Goal: Task Accomplishment & Management: Complete application form

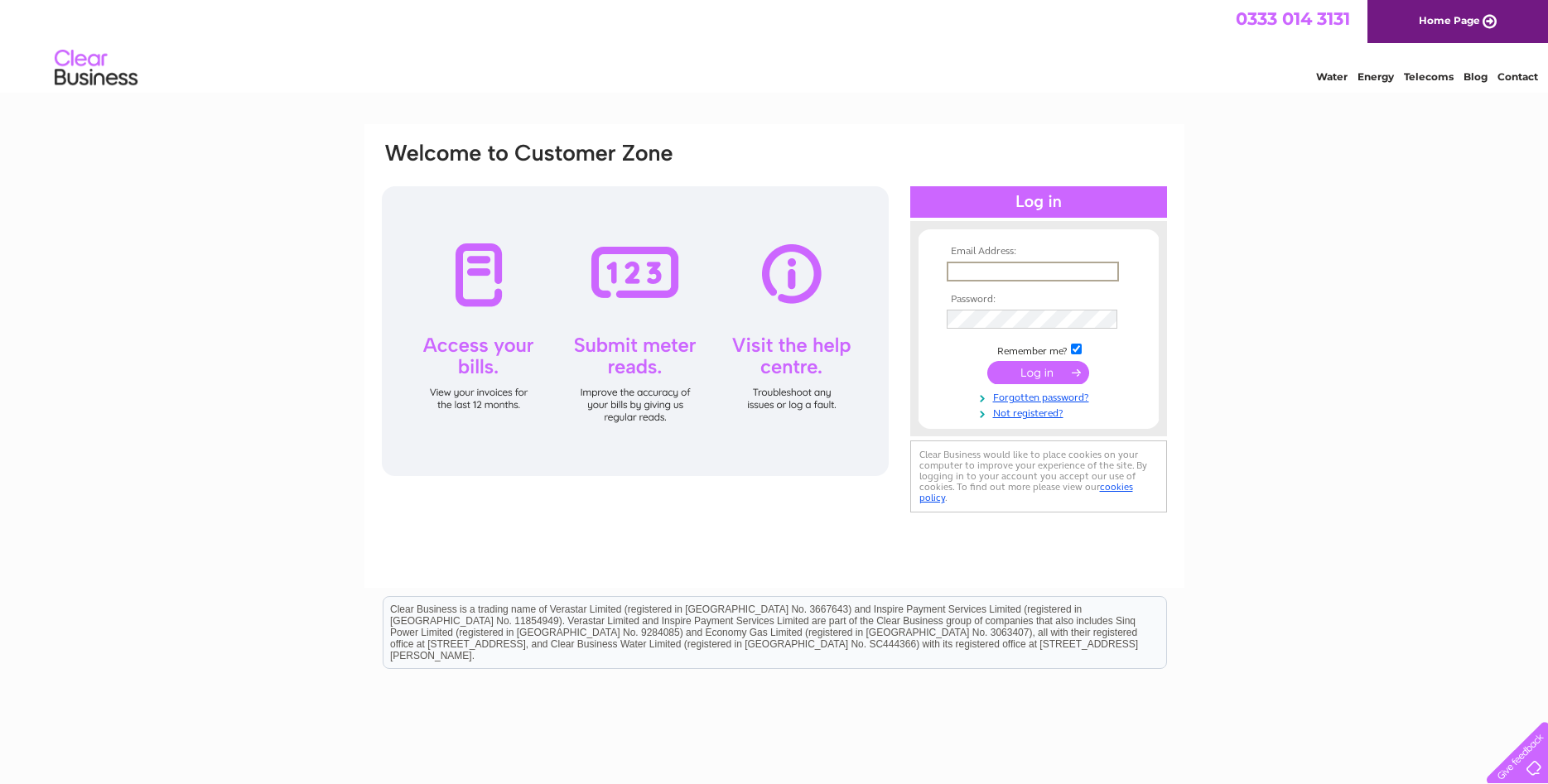
click at [1026, 270] on input "text" at bounding box center [1033, 272] width 173 height 20
type input "[PERSON_NAME][EMAIL_ADDRESS][PERSON_NAME][DOMAIN_NAME]"
click at [1049, 376] on input "submit" at bounding box center [1038, 372] width 102 height 23
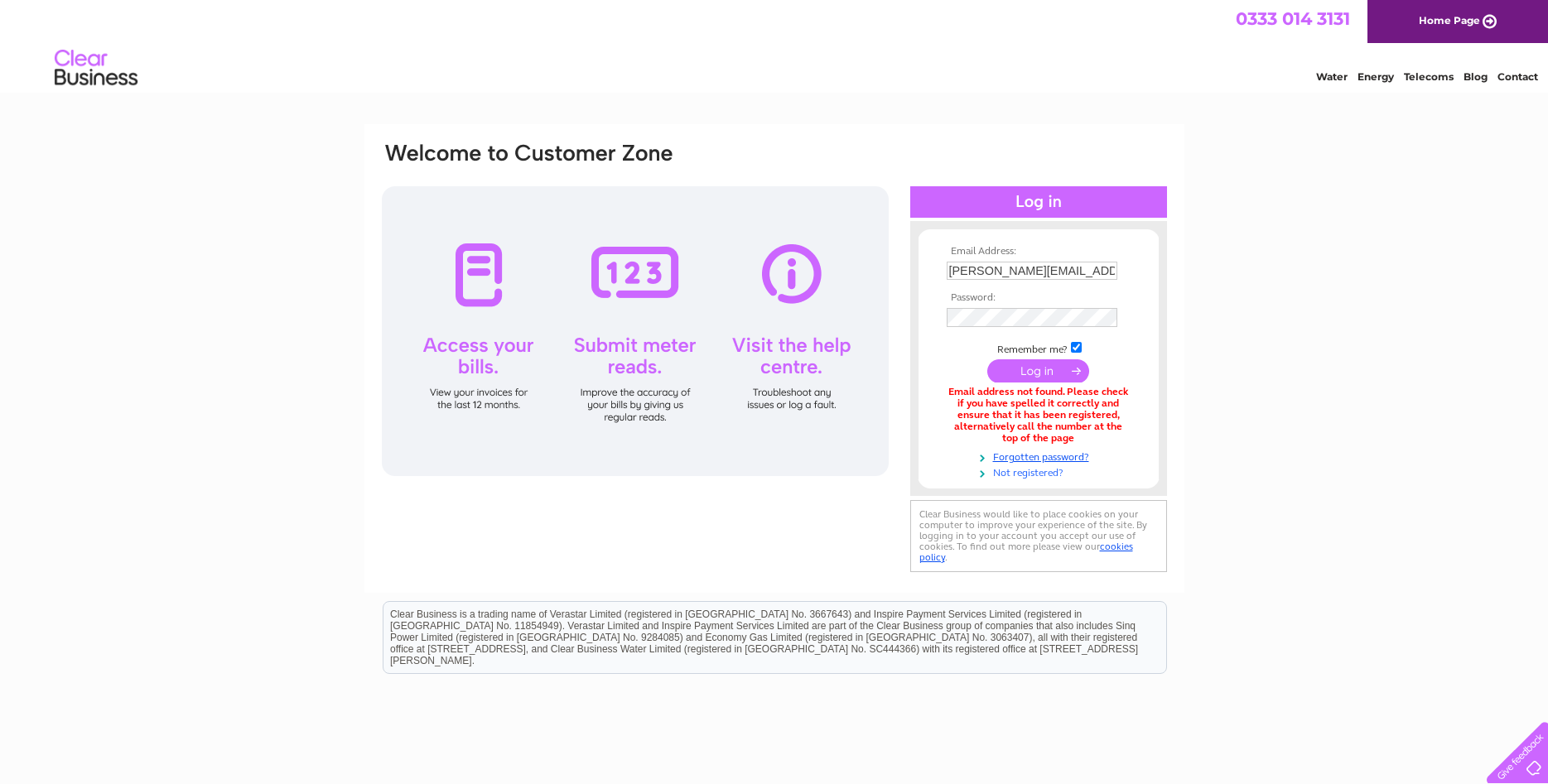
click at [1043, 474] on link "Not registered?" at bounding box center [1041, 471] width 188 height 16
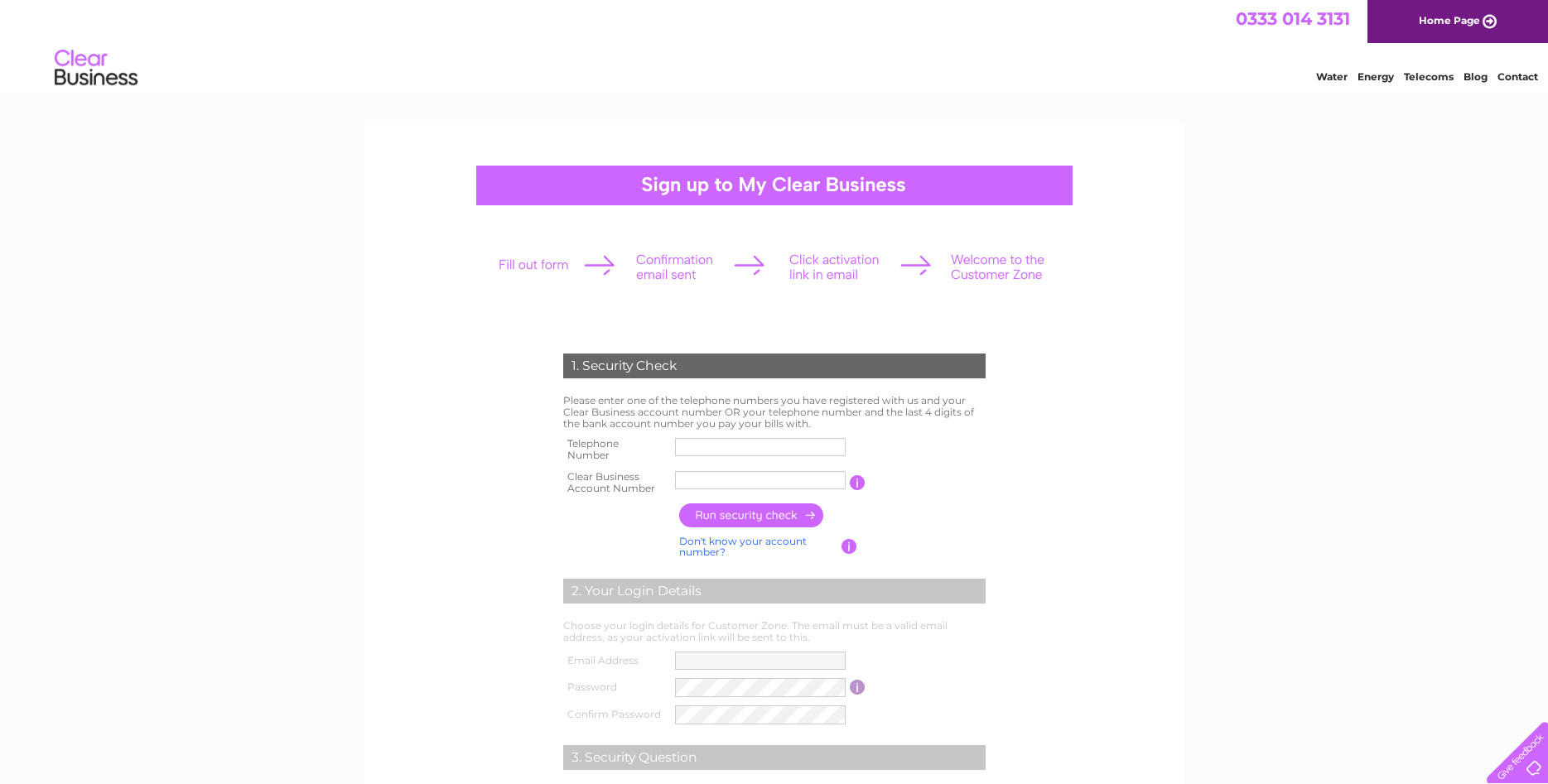
click at [738, 451] on input "text" at bounding box center [760, 447] width 171 height 18
click at [732, 479] on input "text" at bounding box center [760, 480] width 171 height 18
paste input "974973"
type input "974973"
click at [731, 448] on input "text" at bounding box center [761, 447] width 173 height 20
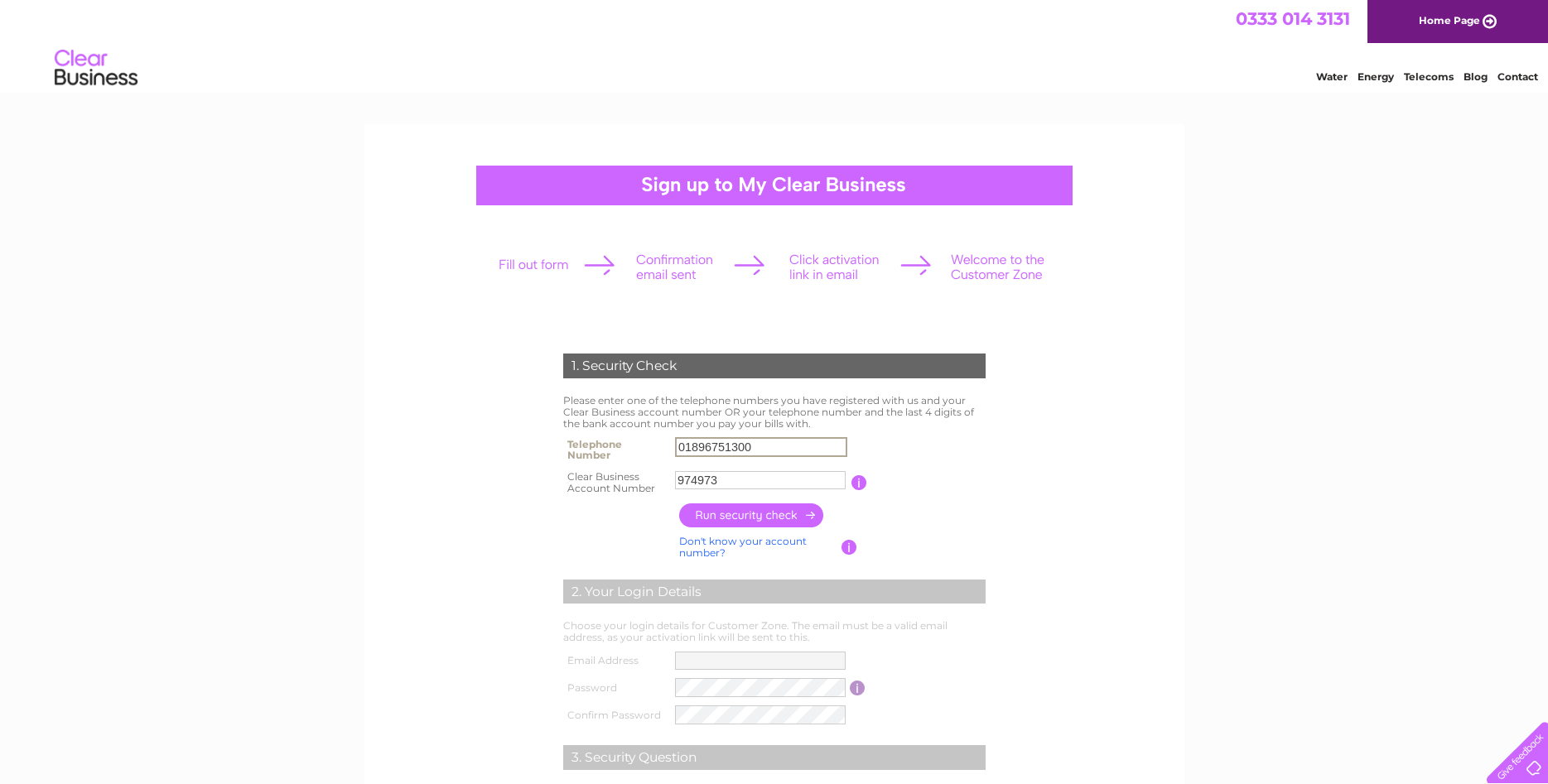
type input "01896751300"
click at [736, 521] on input "button" at bounding box center [752, 515] width 145 height 24
type input "**********"
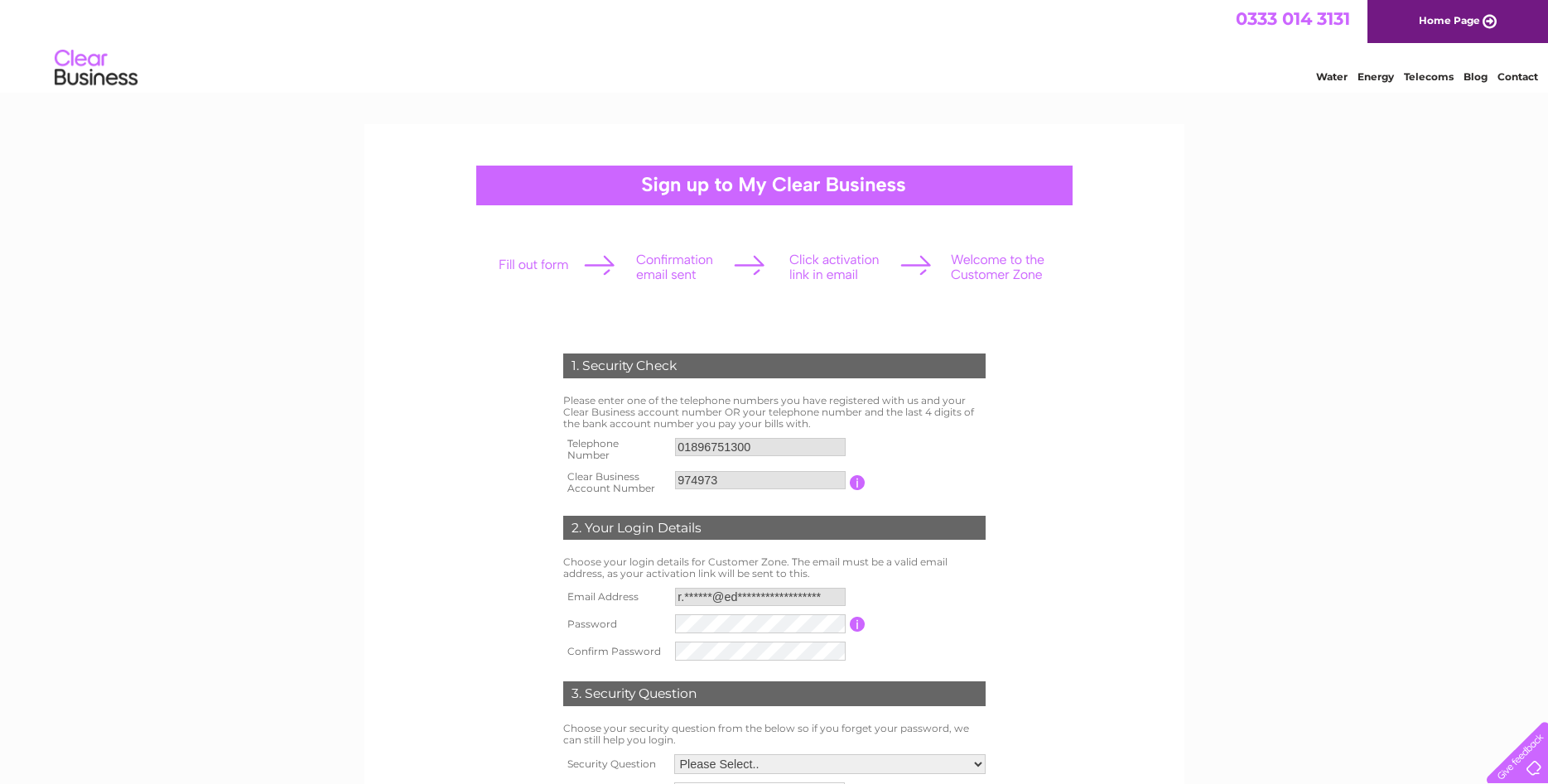
scroll to position [84, 0]
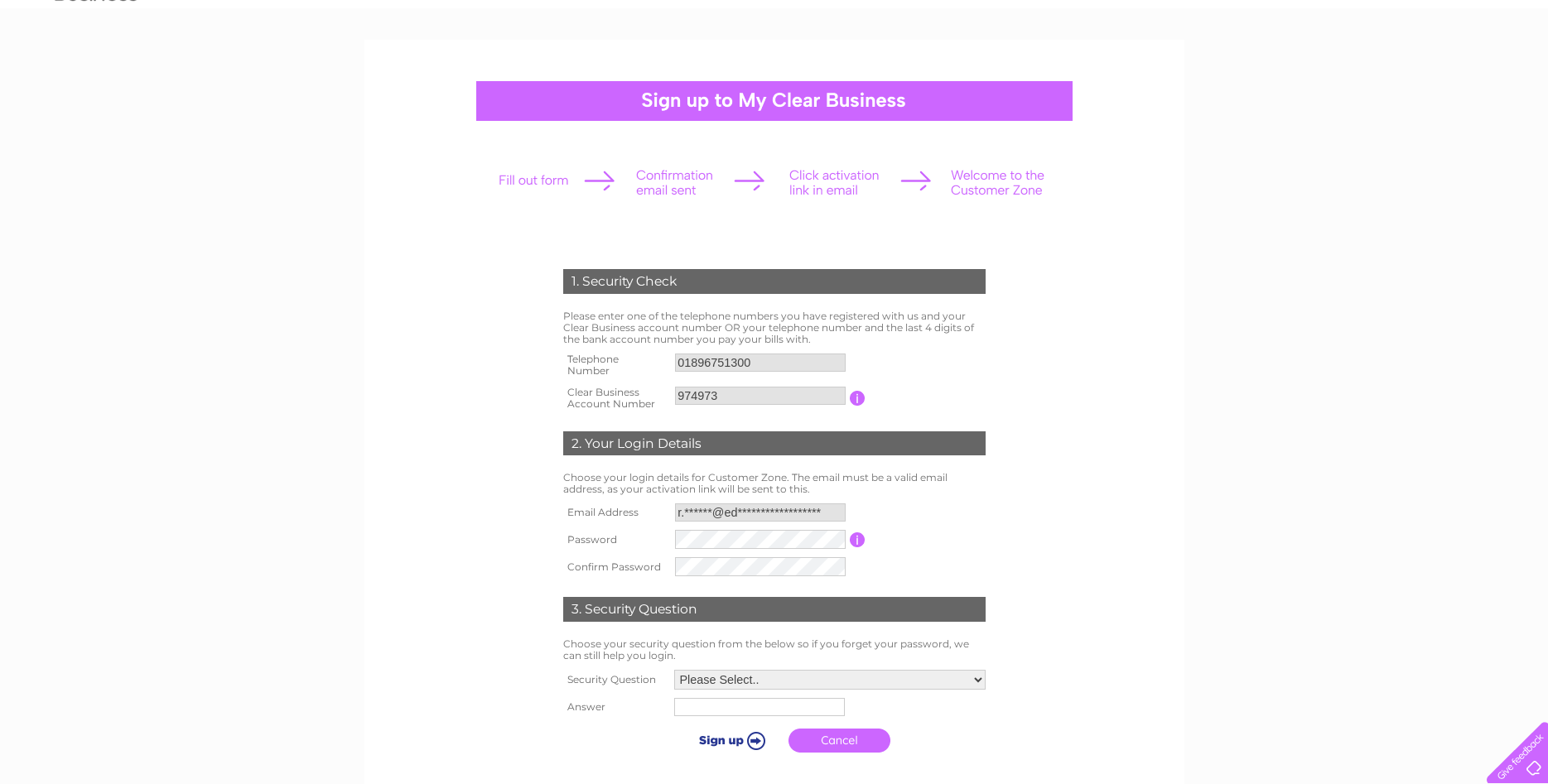
click at [675, 670] on select "Please Select.. In what town or city was your first job? In what town or city d…" at bounding box center [830, 680] width 311 height 20
drag, startPoint x: 816, startPoint y: 678, endPoint x: 721, endPoint y: 740, distance: 113.4
click at [721, 742] on input "submit" at bounding box center [727, 742] width 102 height 23
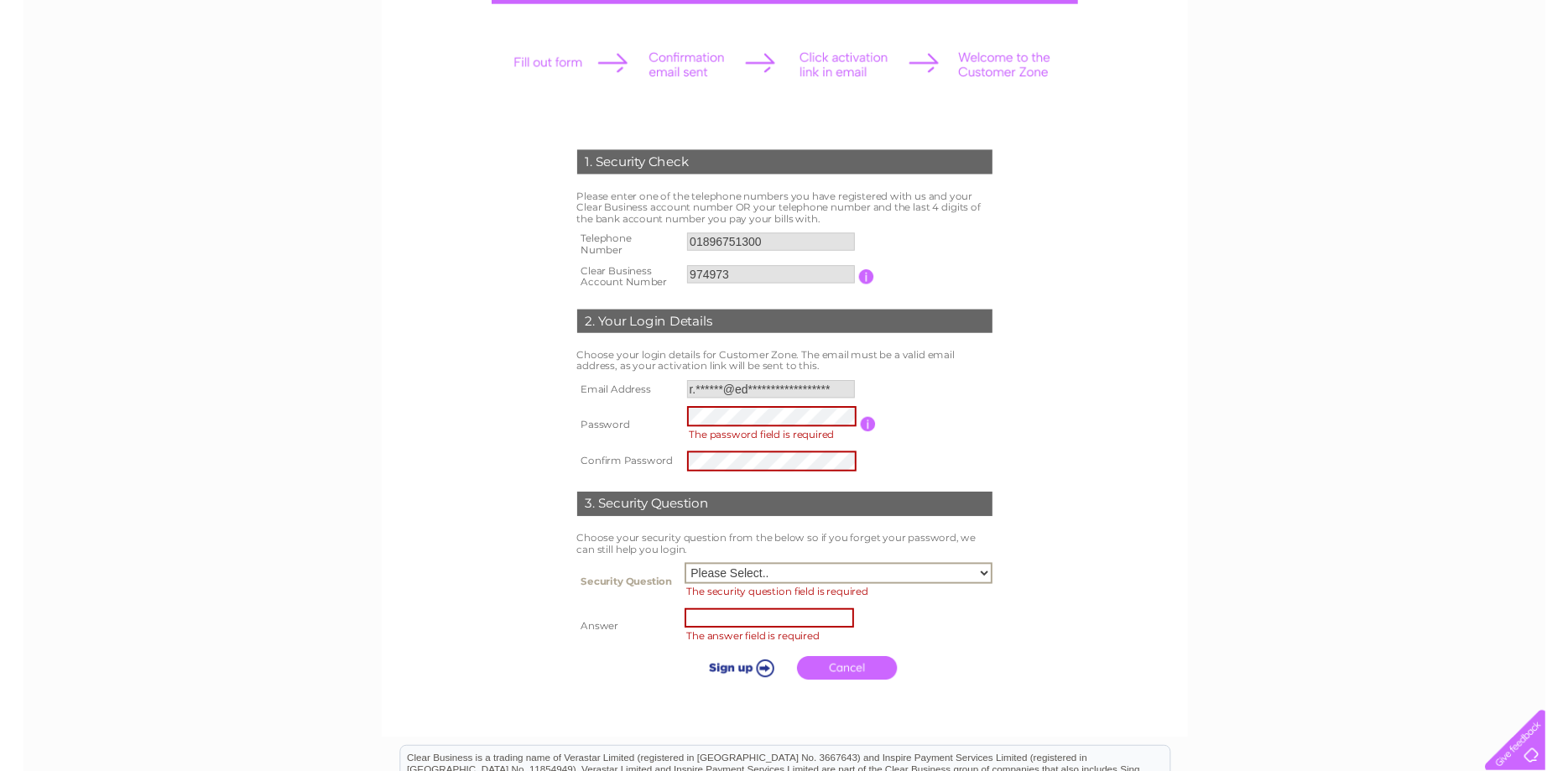
scroll to position [171, 0]
